Goal: Task Accomplishment & Management: Manage account settings

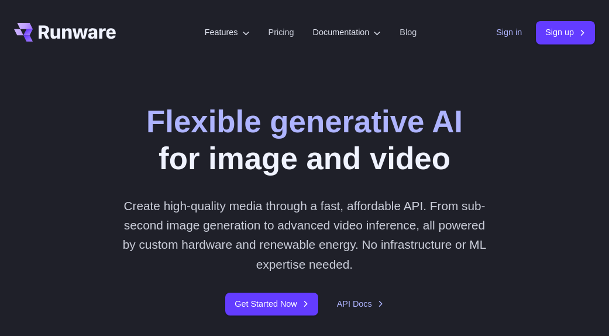
click at [515, 36] on link "Sign in" at bounding box center [509, 32] width 26 height 13
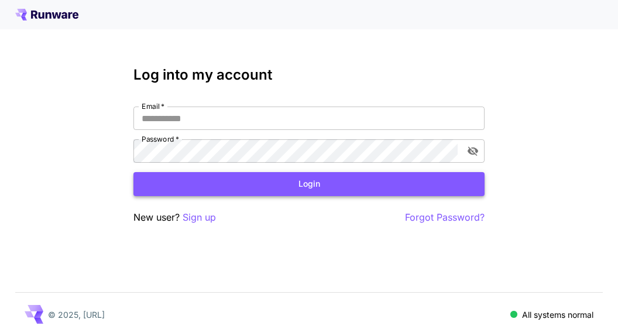
type input "**********"
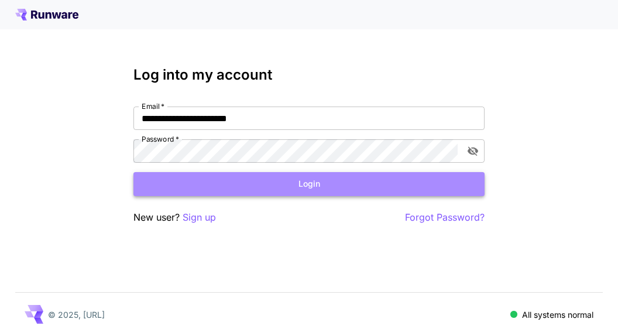
click at [314, 190] on button "Login" at bounding box center [308, 184] width 351 height 24
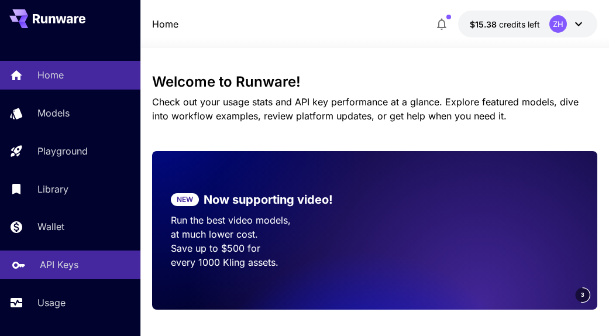
click at [75, 269] on p "API Keys" at bounding box center [59, 264] width 39 height 14
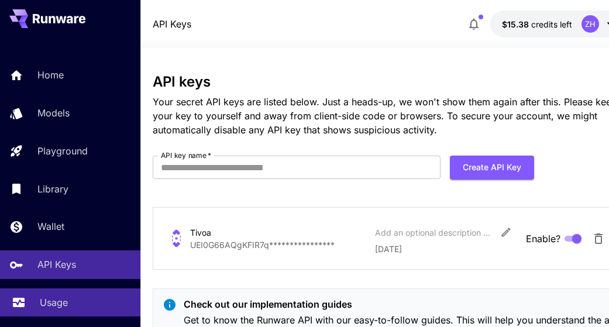
click at [44, 303] on p "Usage" at bounding box center [54, 302] width 28 height 14
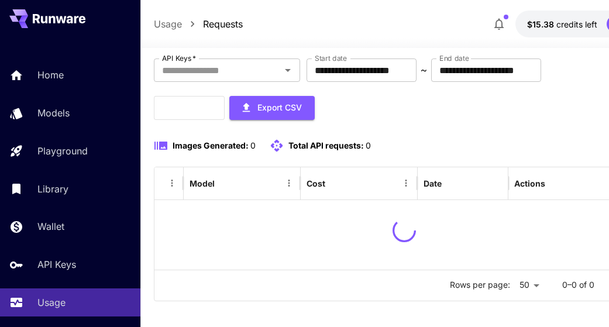
scroll to position [76, 0]
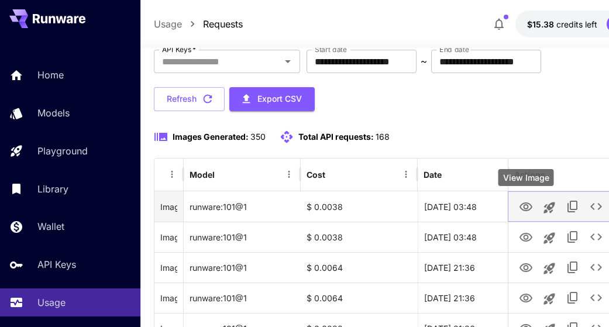
click at [525, 206] on icon "View Image" at bounding box center [526, 207] width 14 height 14
